Goal: Navigation & Orientation: Find specific page/section

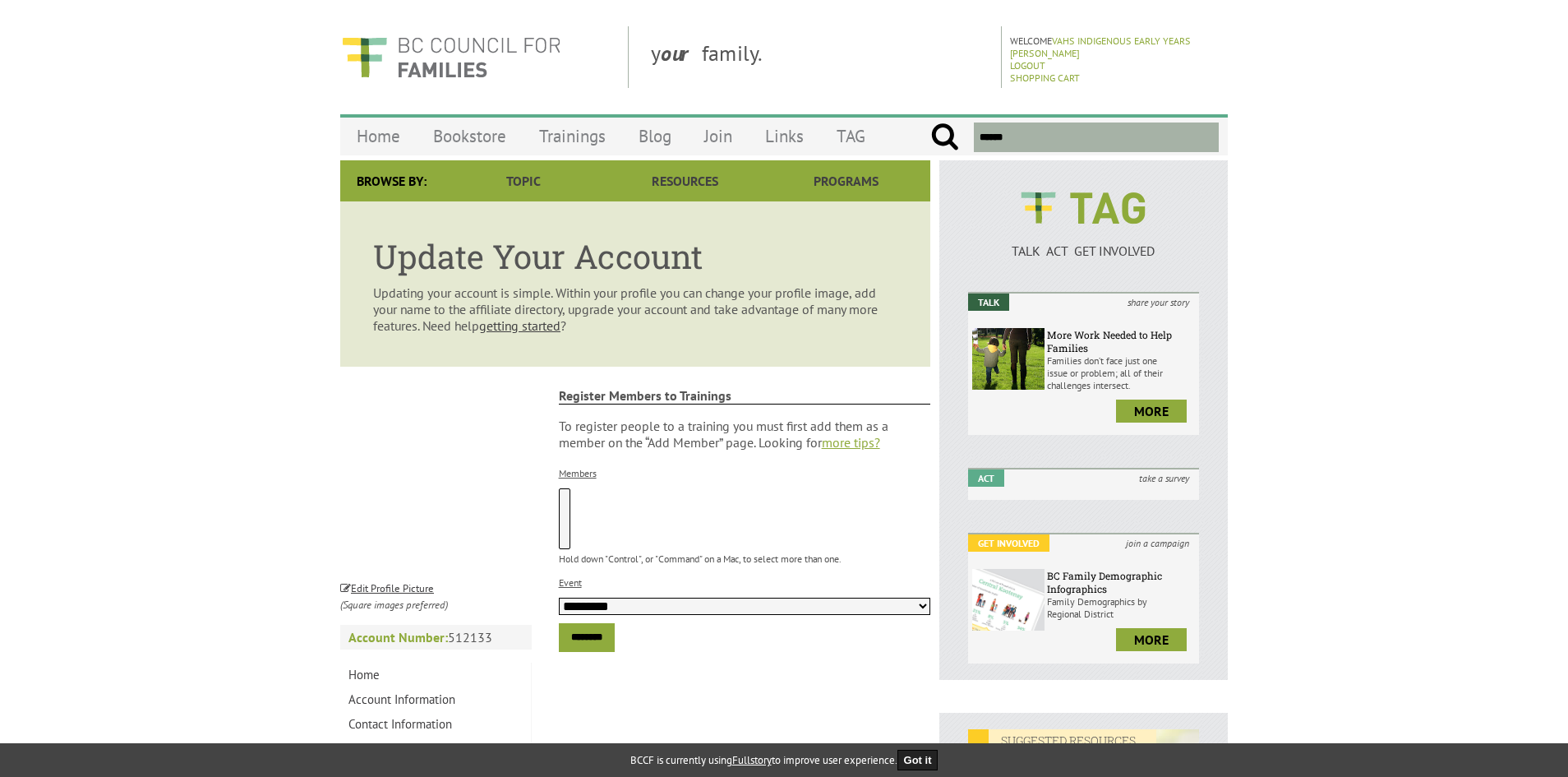
click at [922, 605] on select "**********" at bounding box center [745, 607] width 372 height 18
click at [387, 135] on link "Home" at bounding box center [379, 136] width 77 height 39
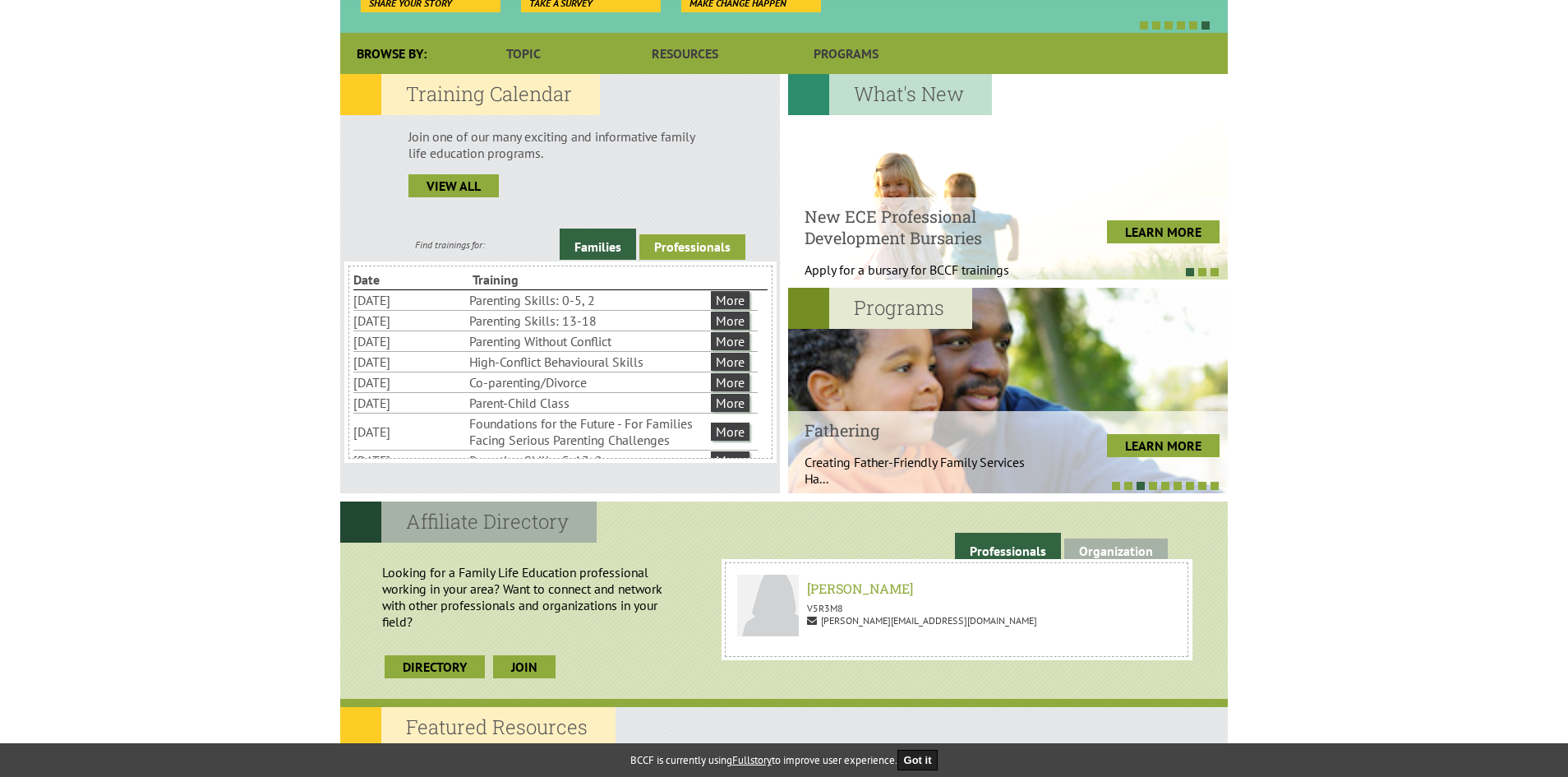
click at [699, 245] on link "Professionals" at bounding box center [692, 247] width 106 height 25
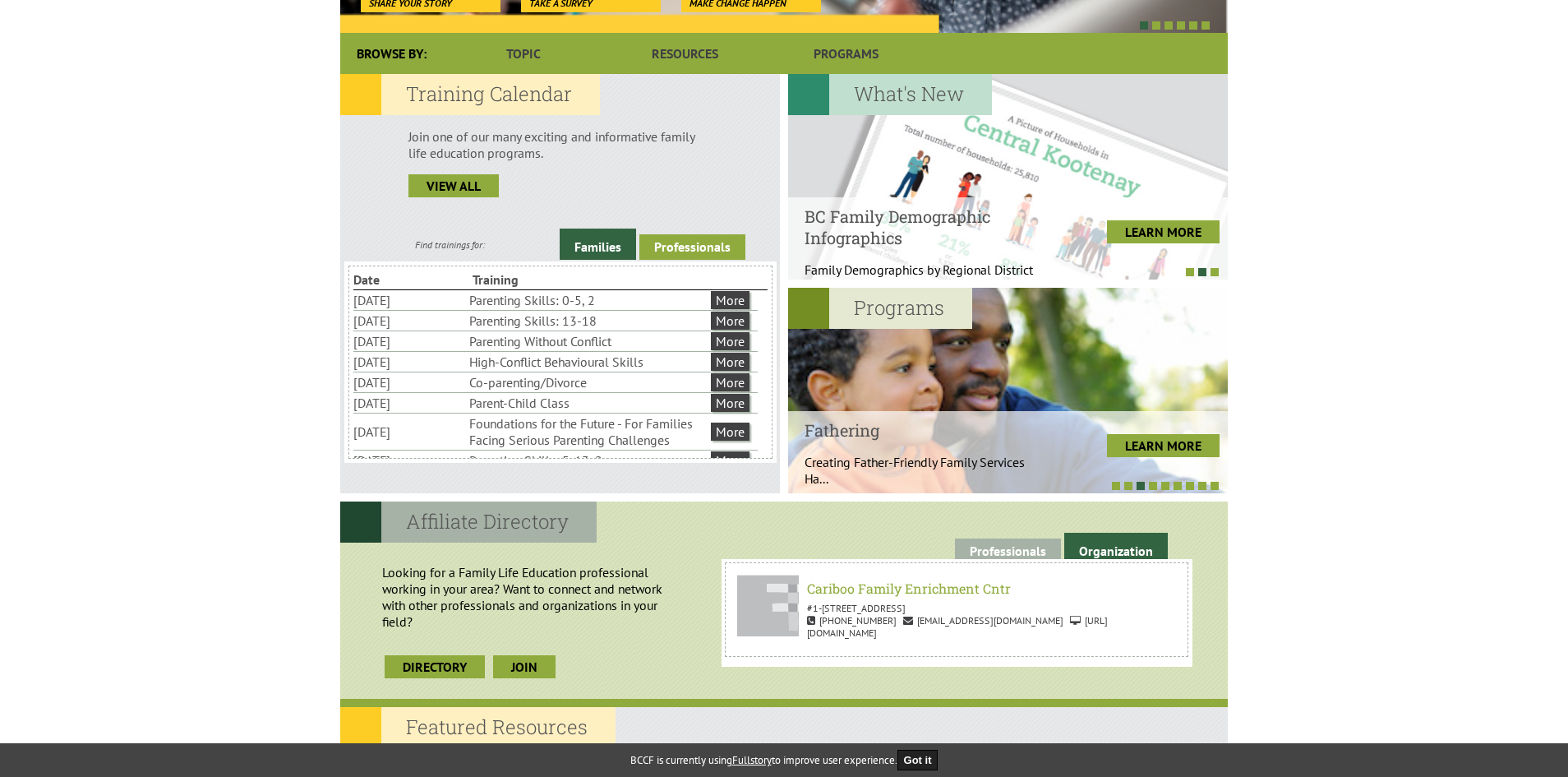
click at [726, 239] on link "Professionals" at bounding box center [692, 247] width 106 height 25
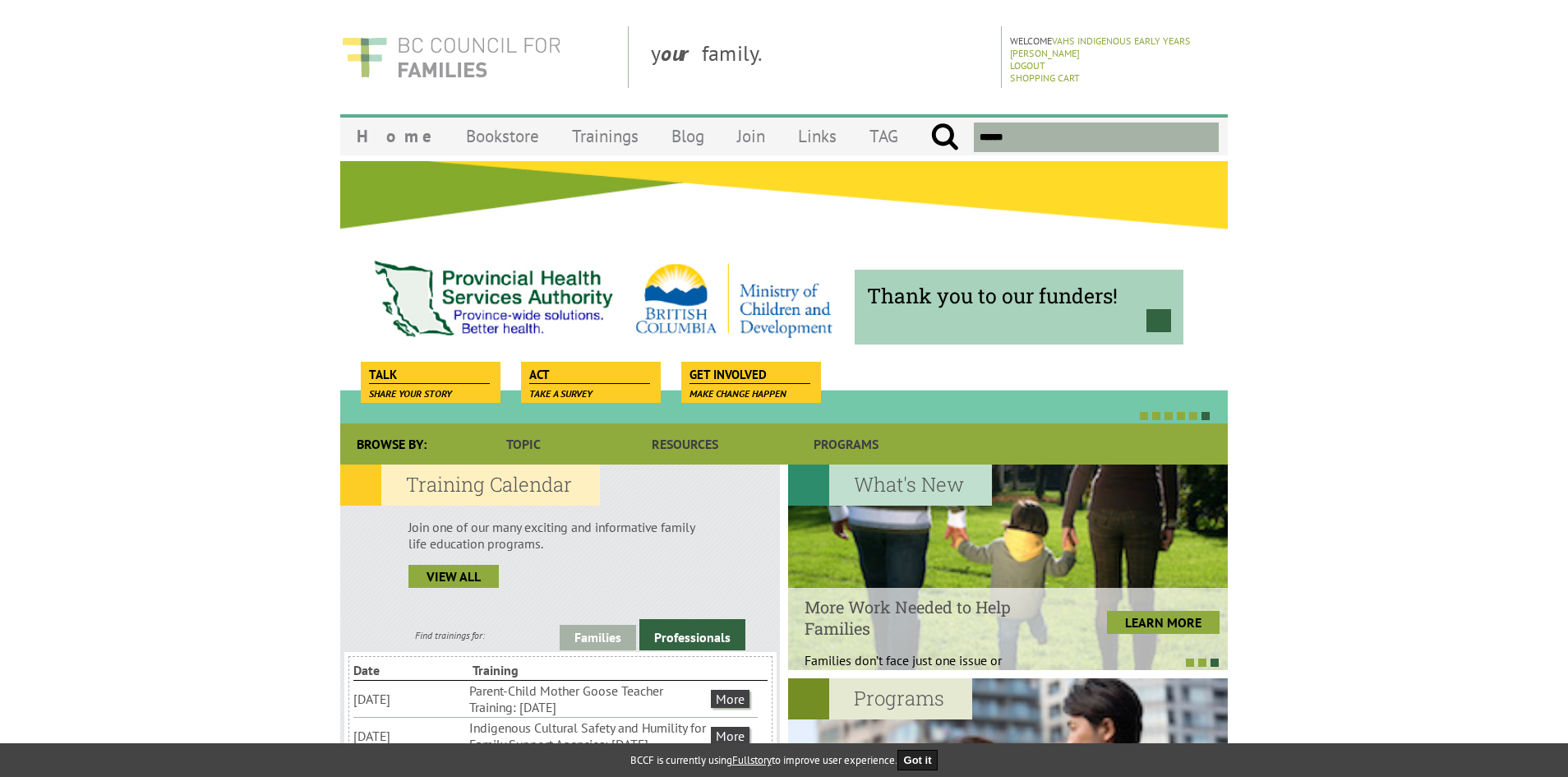
click at [488, 50] on img at bounding box center [452, 56] width 222 height 61
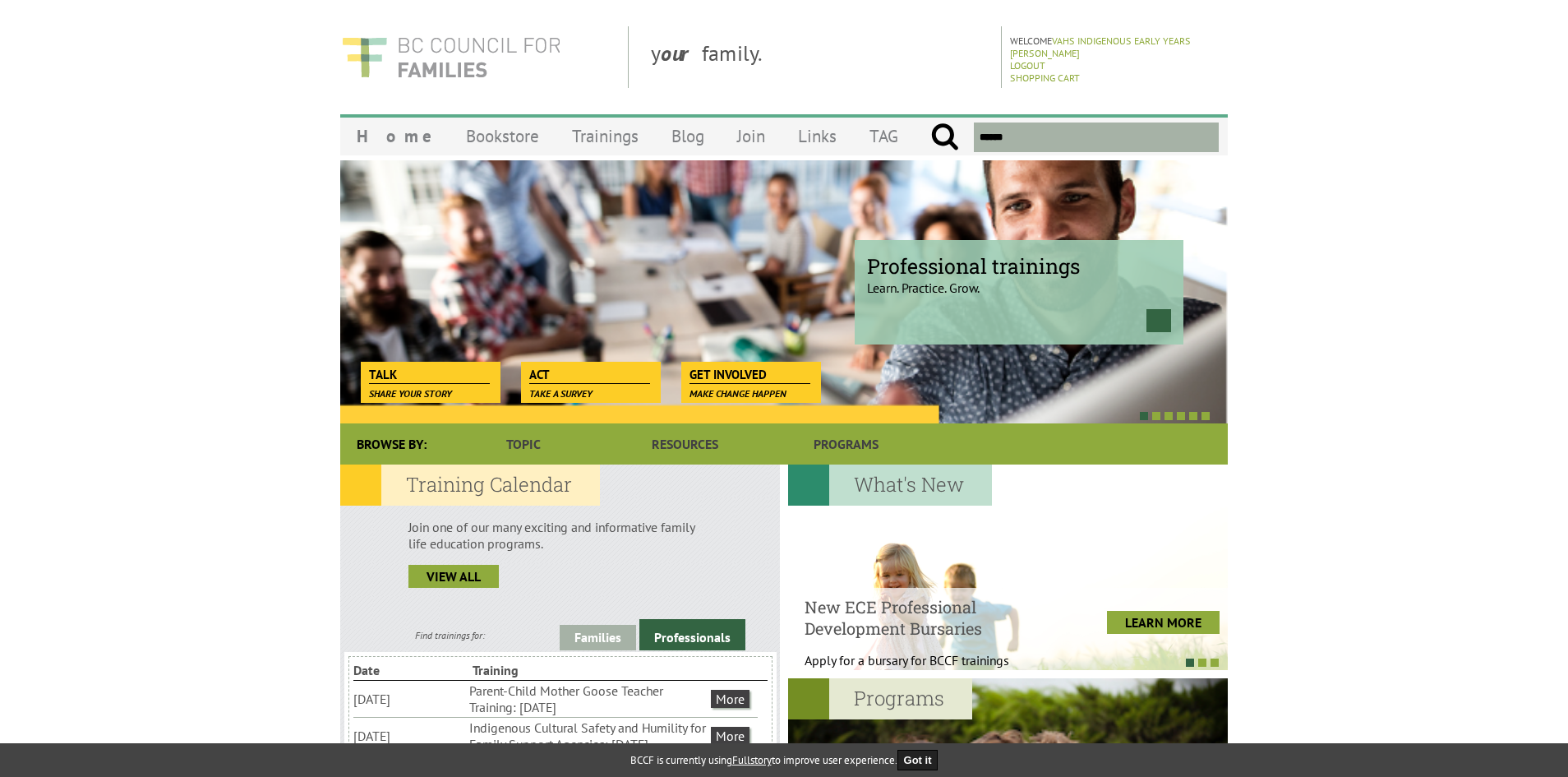
click at [454, 60] on img at bounding box center [452, 56] width 222 height 61
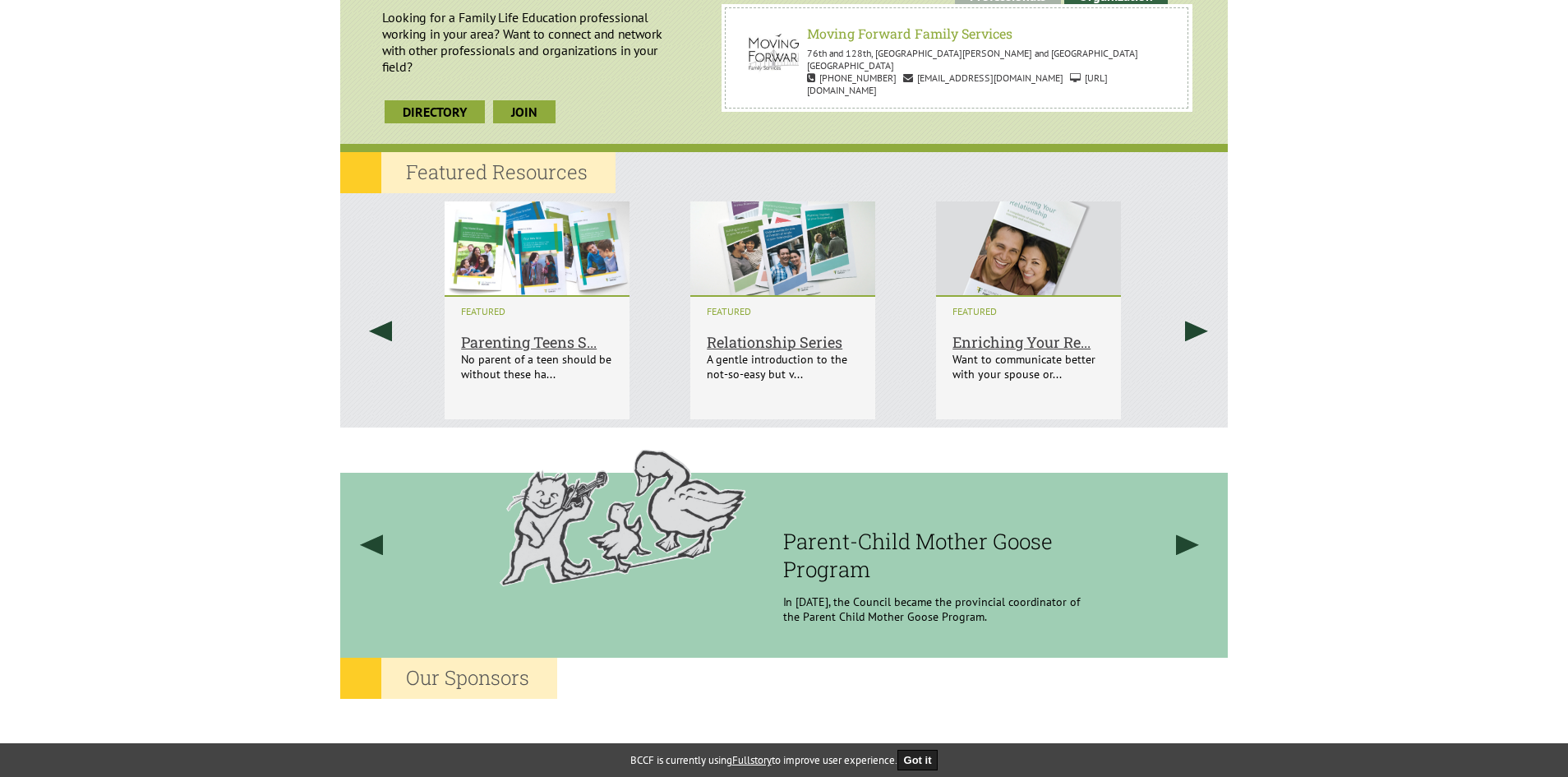
scroll to position [1390, 0]
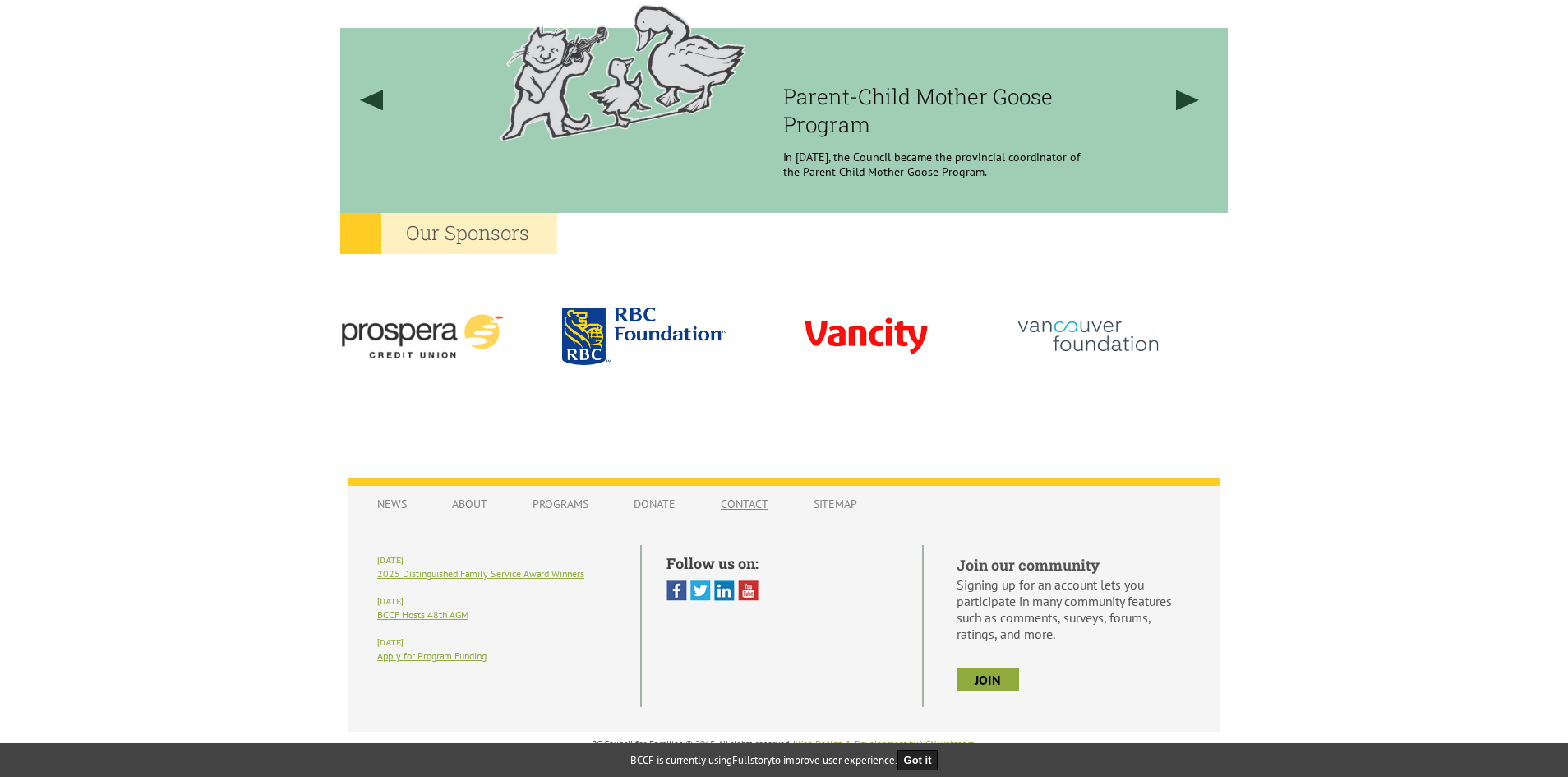
click at [747, 507] on link "Contact" at bounding box center [745, 504] width 81 height 31
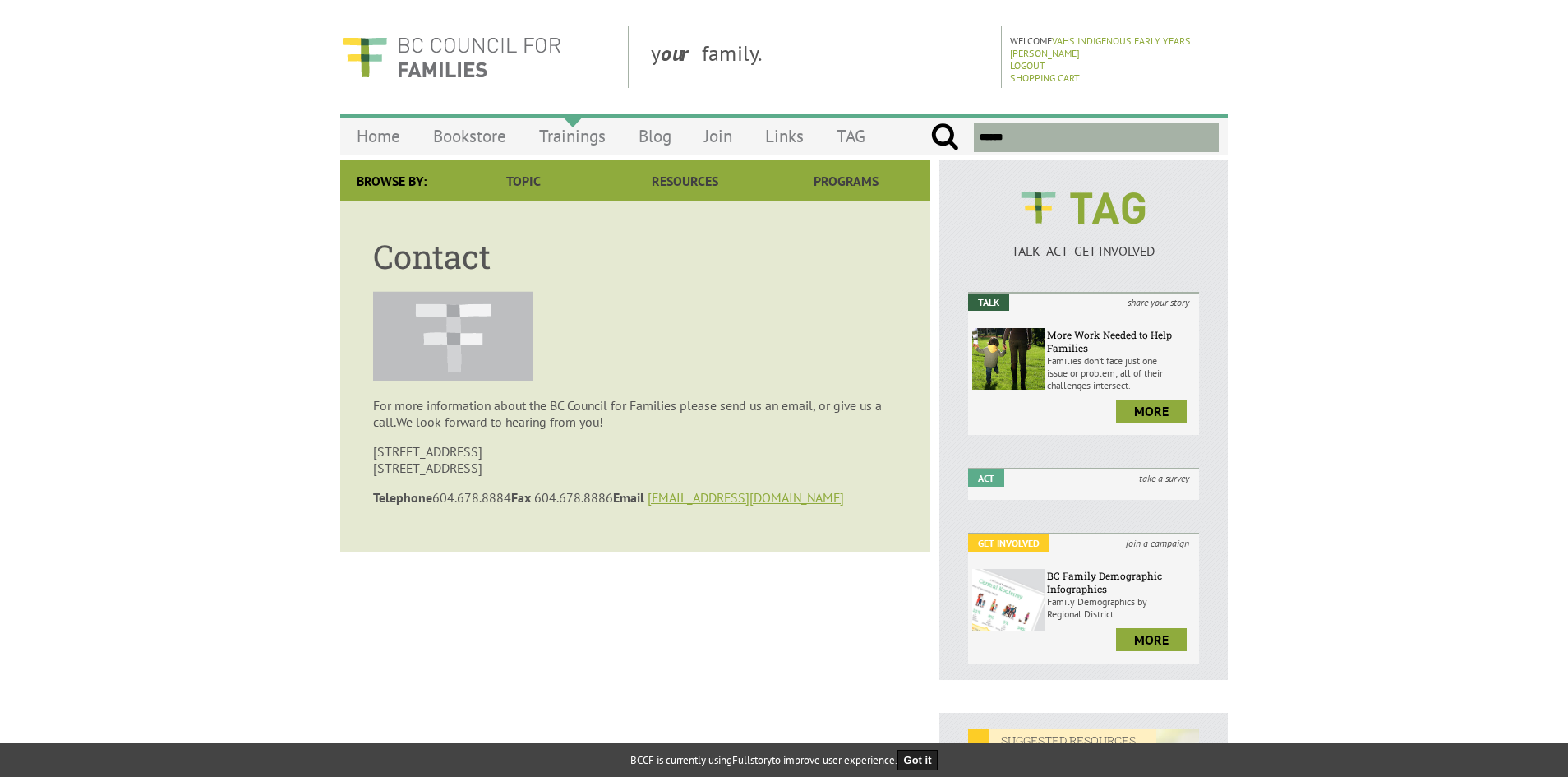
click at [579, 140] on link "Trainings" at bounding box center [572, 136] width 99 height 39
